Goal: Navigation & Orientation: Find specific page/section

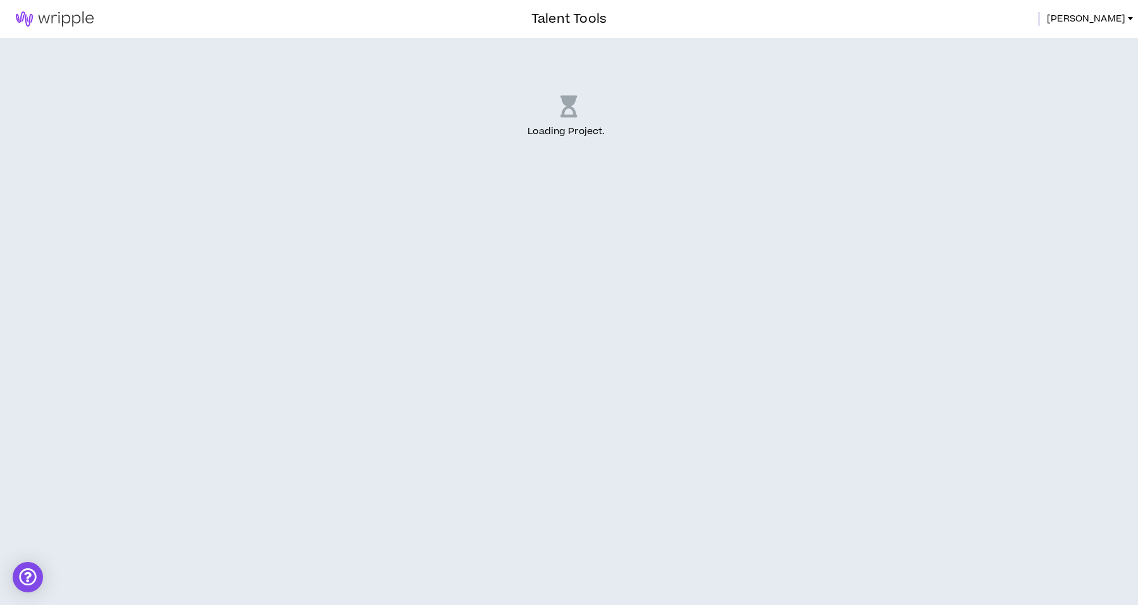
click at [64, 27] on img at bounding box center [54, 18] width 109 height 15
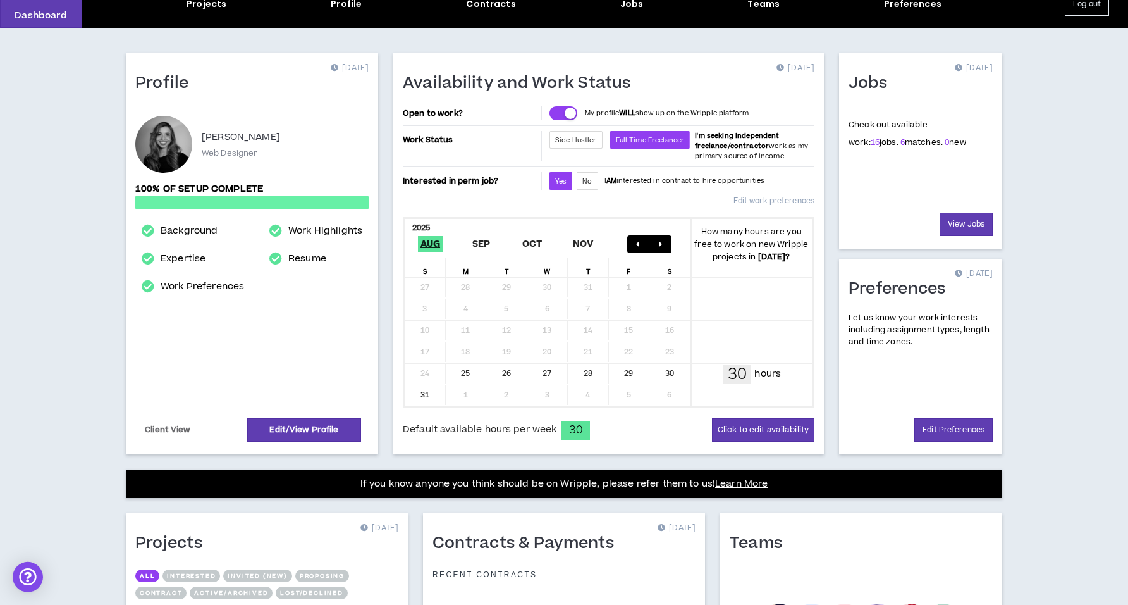
scroll to position [55, 0]
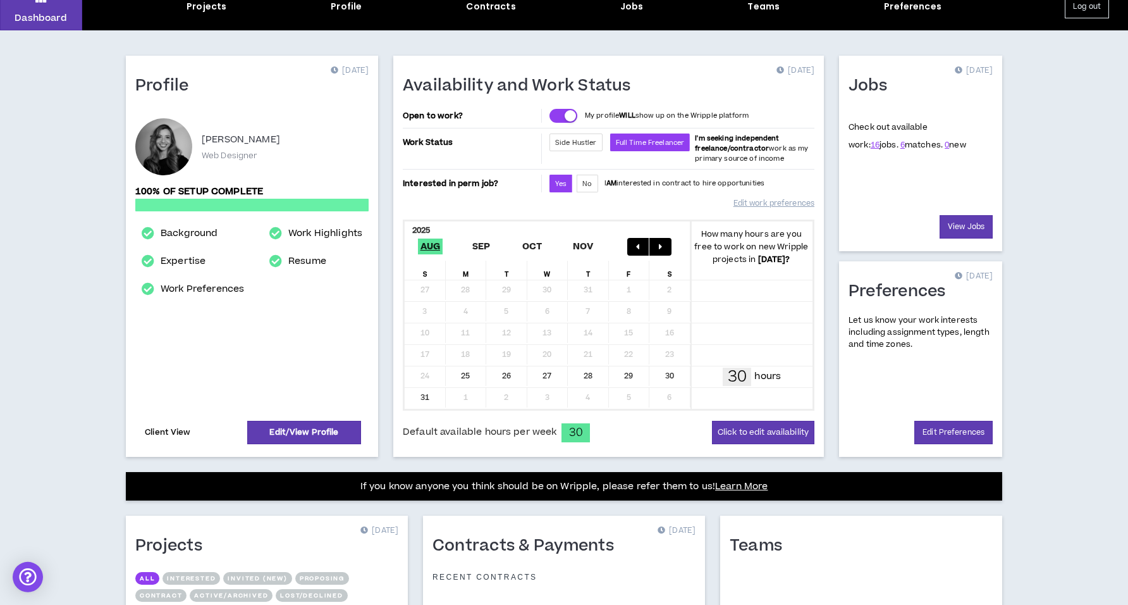
click at [162, 435] on link "Client View" at bounding box center [168, 432] width 50 height 22
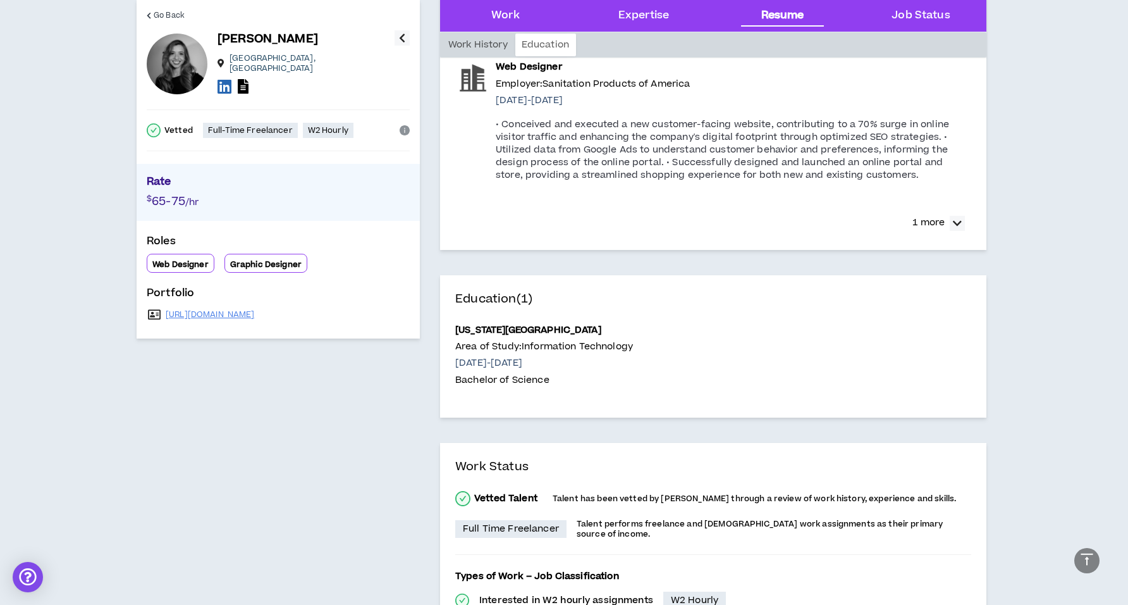
scroll to position [1948, 0]
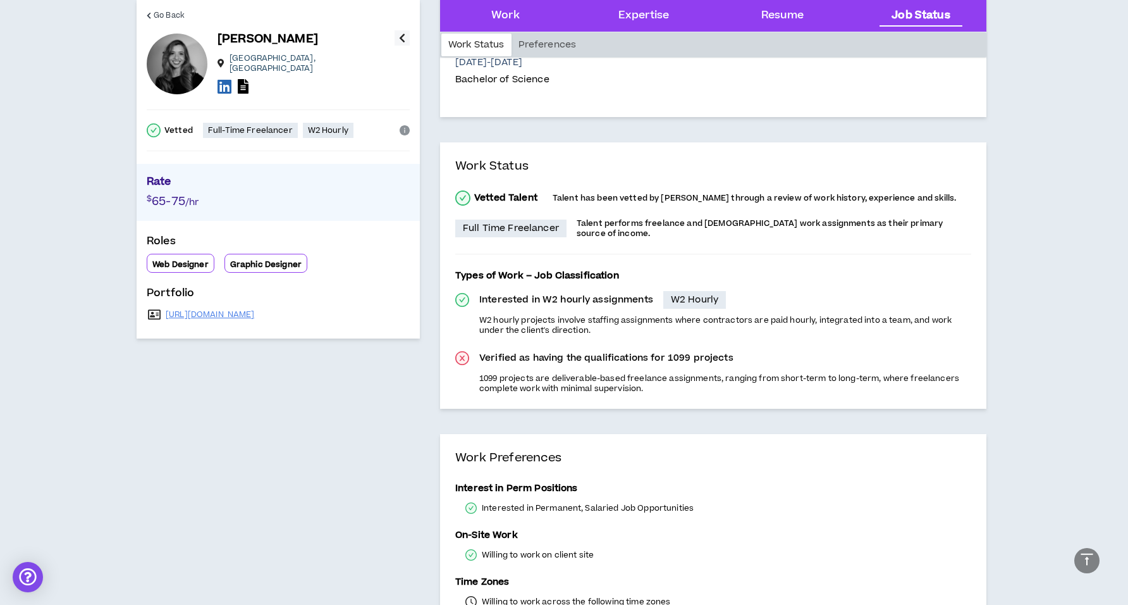
click at [542, 235] on p "Full Time Freelancer" at bounding box center [511, 228] width 96 height 13
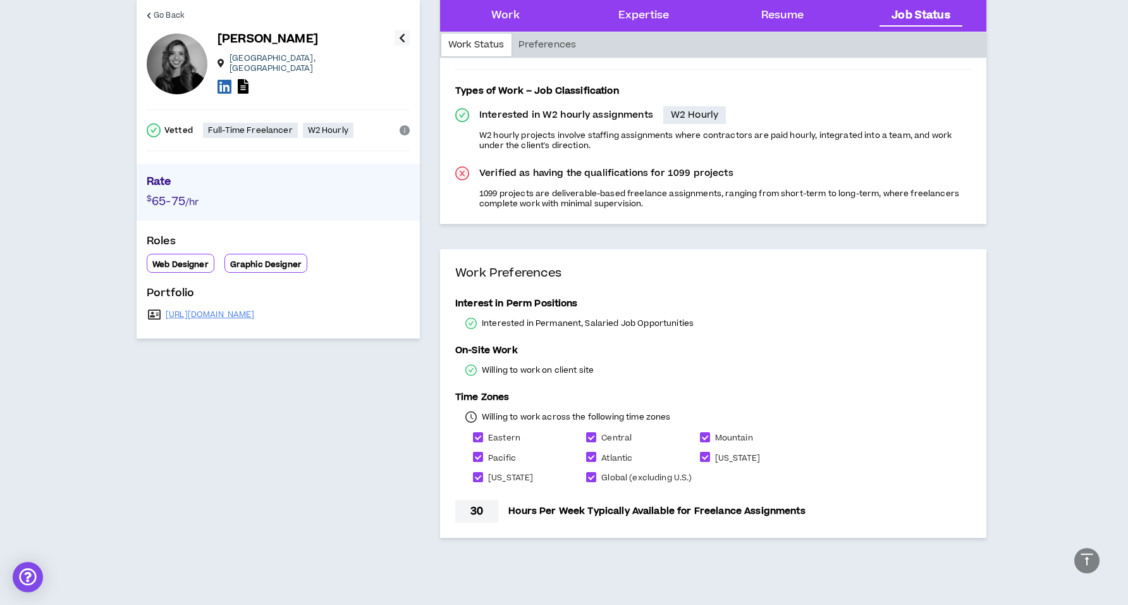
scroll to position [2205, 0]
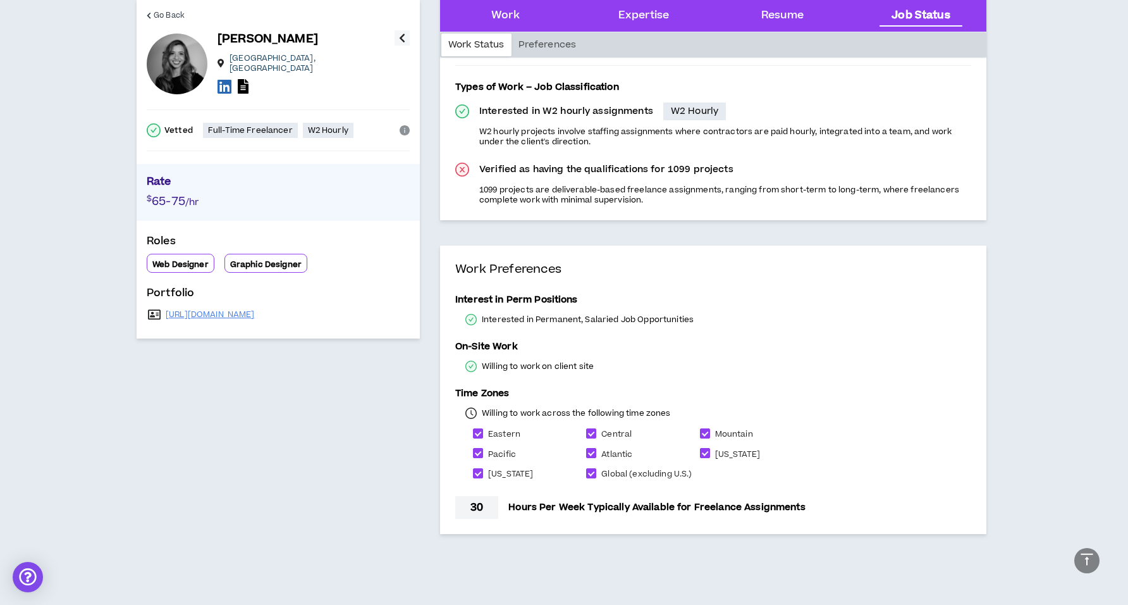
click at [482, 506] on p "30" at bounding box center [476, 507] width 13 height 15
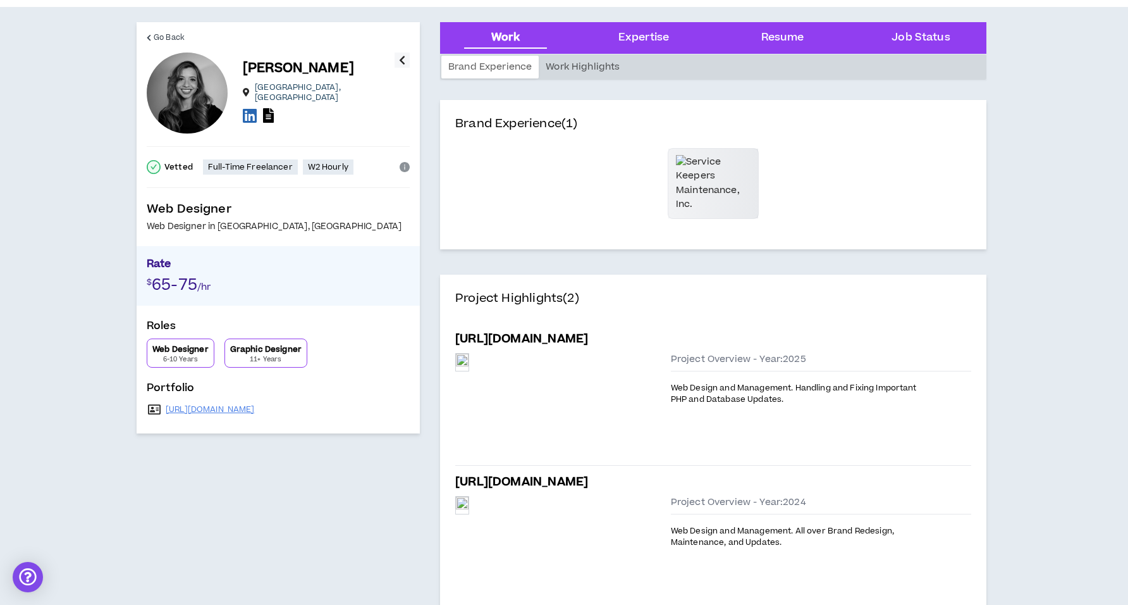
scroll to position [0, 0]
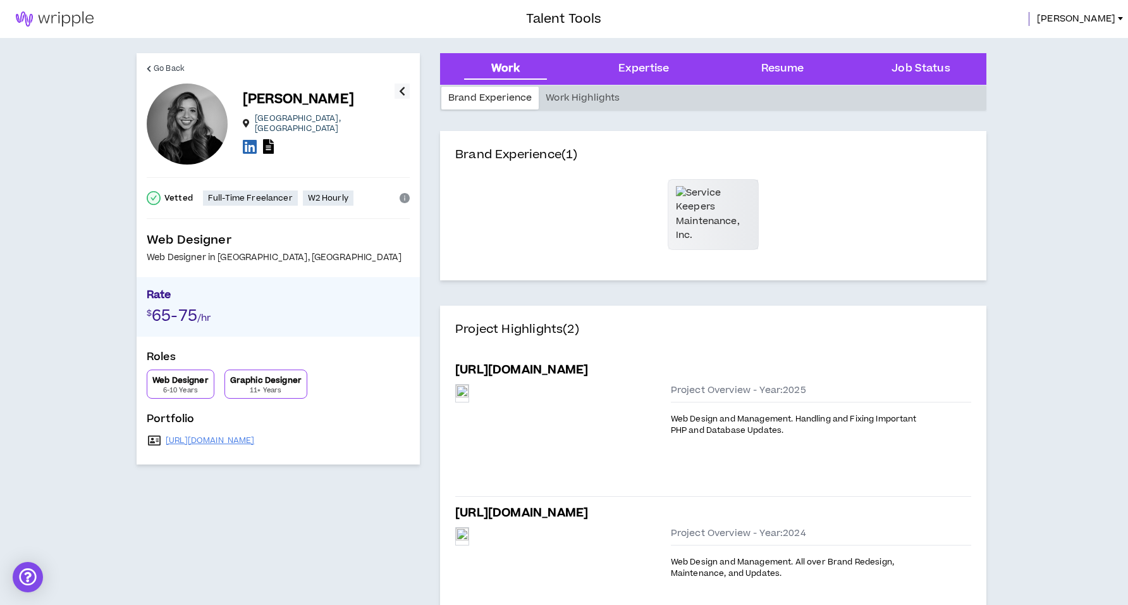
click at [865, 107] on div "Brand Experience Work Highlights" at bounding box center [713, 98] width 544 height 23
click at [407, 195] on icon "info-circle" at bounding box center [405, 198] width 10 height 10
click at [271, 142] on icon at bounding box center [268, 146] width 11 height 15
click at [322, 199] on p "W2 Hourly" at bounding box center [328, 198] width 40 height 10
click at [245, 144] on icon at bounding box center [250, 146] width 14 height 16
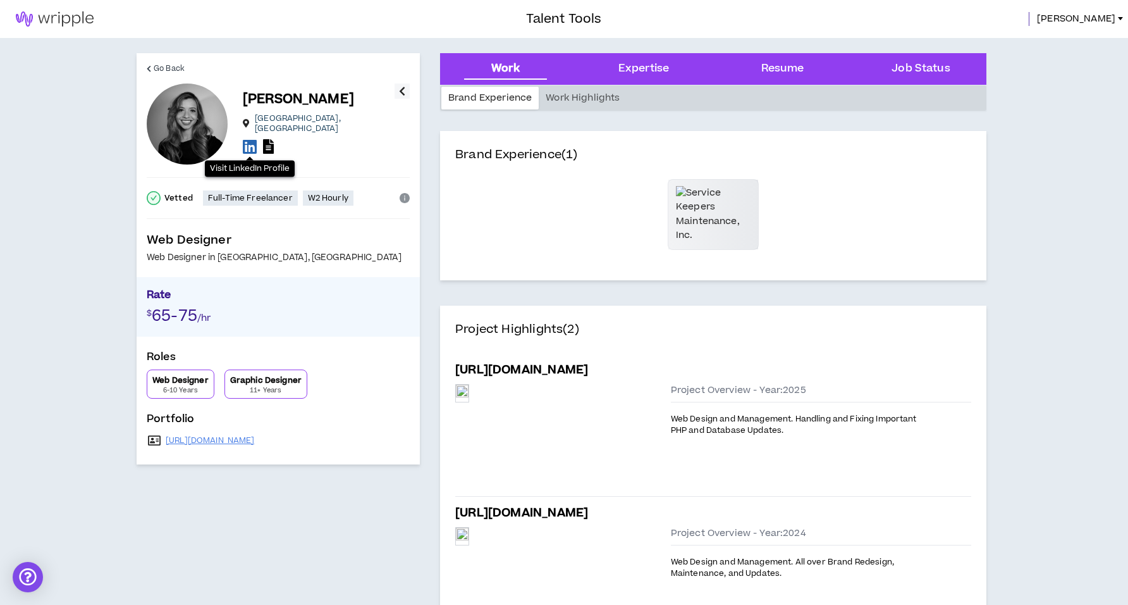
click at [37, 22] on img at bounding box center [54, 18] width 109 height 15
